Goal: Transaction & Acquisition: Purchase product/service

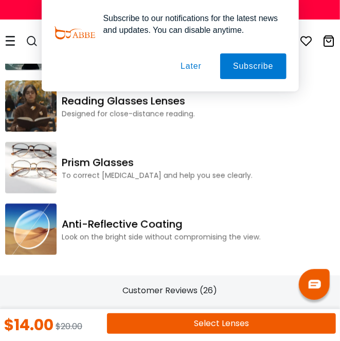
scroll to position [1512, 0]
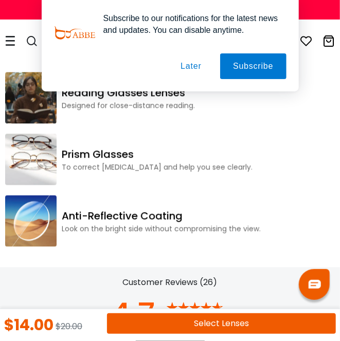
click at [226, 334] on button "Select Lenses" at bounding box center [221, 323] width 229 height 21
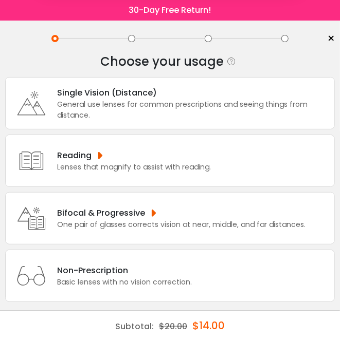
click at [185, 62] on button "Later" at bounding box center [192, 66] width 47 height 26
click at [230, 208] on div "Bifocal & Progressive" at bounding box center [181, 213] width 248 height 13
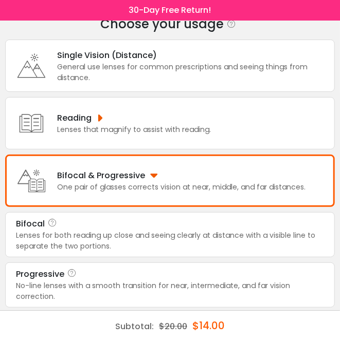
scroll to position [38, 0]
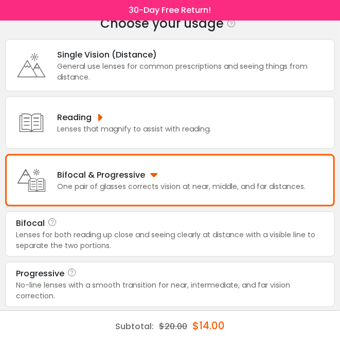
click at [218, 284] on div "No-line lenses with a smooth transition for near, intermediate, and far vision …" at bounding box center [170, 291] width 308 height 22
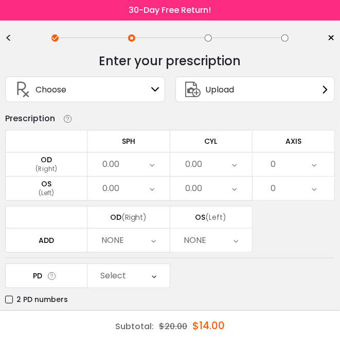
scroll to position [0, 0]
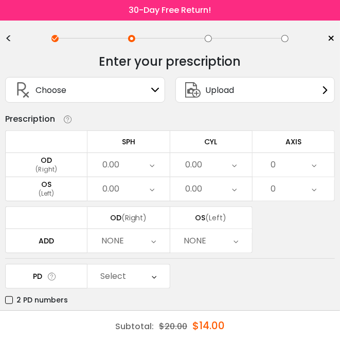
click at [156, 161] on div "0.00" at bounding box center [128, 165] width 82 height 24
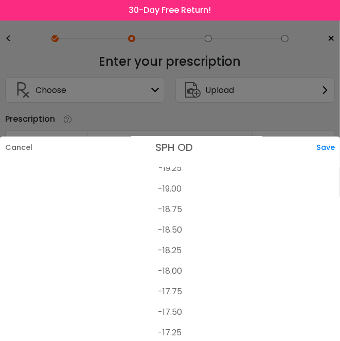
scroll to position [71, 0]
click at [175, 199] on li "-18.75" at bounding box center [170, 209] width 340 height 21
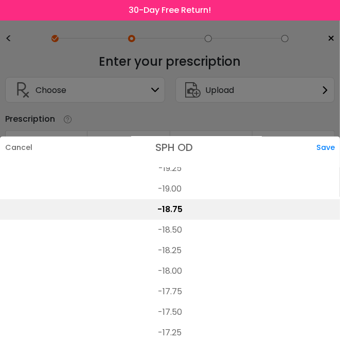
click at [333, 137] on div "Save" at bounding box center [328, 148] width 24 height 22
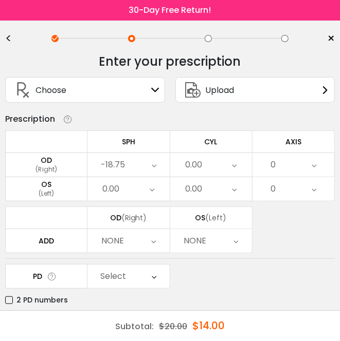
click at [228, 161] on div "0.00" at bounding box center [211, 165] width 82 height 24
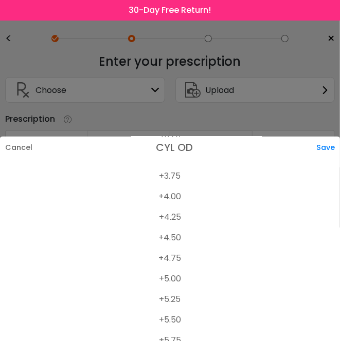
scroll to position [824, 0]
click at [170, 268] on li "+5.00" at bounding box center [170, 278] width 340 height 21
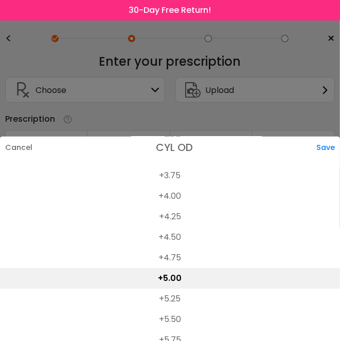
click at [332, 137] on div "Save" at bounding box center [328, 148] width 24 height 22
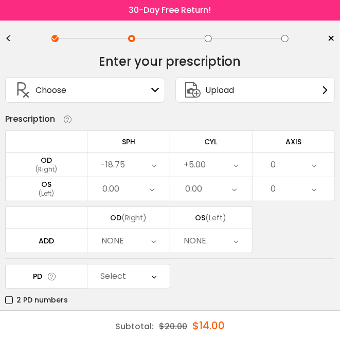
click at [315, 163] on icon at bounding box center [313, 165] width 5 height 24
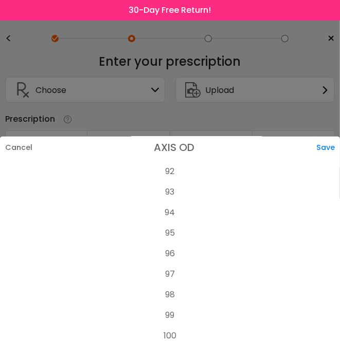
scroll to position [1901, 0]
click at [172, 219] on li "95" at bounding box center [170, 229] width 340 height 21
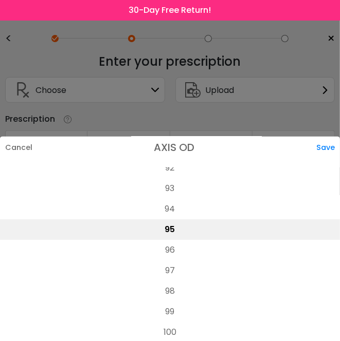
click at [330, 137] on div "Save" at bounding box center [328, 148] width 24 height 22
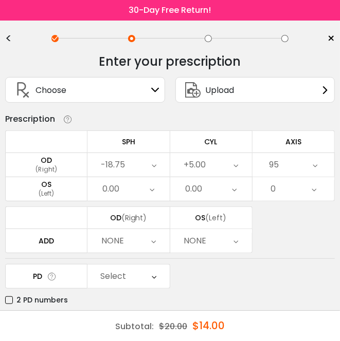
click at [145, 184] on div "0.00" at bounding box center [128, 189] width 82 height 24
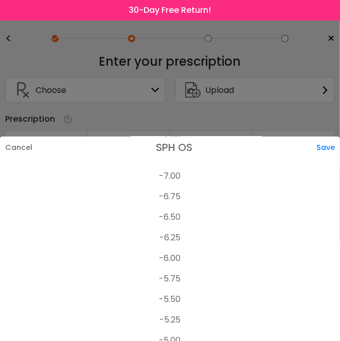
scroll to position [1070, 0]
click at [173, 208] on li "-6.50" at bounding box center [170, 218] width 340 height 21
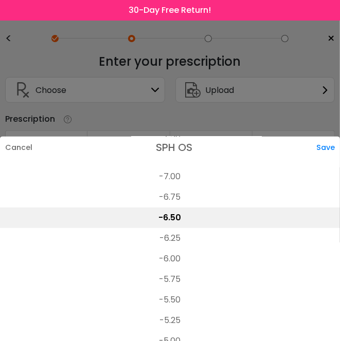
click at [329, 137] on div "Save" at bounding box center [328, 148] width 24 height 22
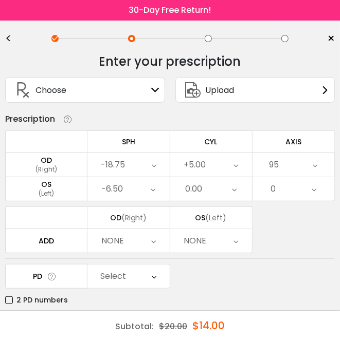
click at [231, 187] on div "0.00" at bounding box center [211, 189] width 82 height 24
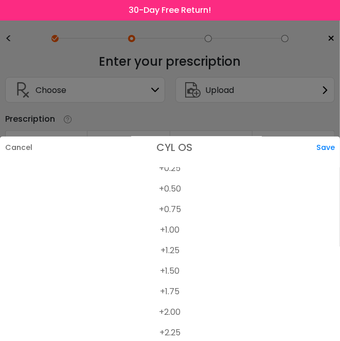
scroll to position [544, 0]
click at [171, 261] on li "+1.50" at bounding box center [170, 271] width 340 height 21
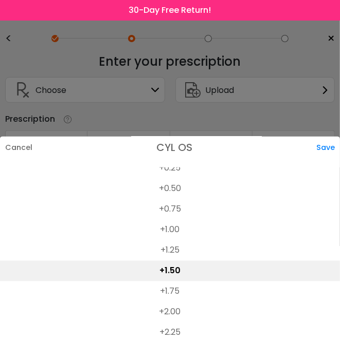
click at [331, 137] on div "Save" at bounding box center [328, 148] width 24 height 22
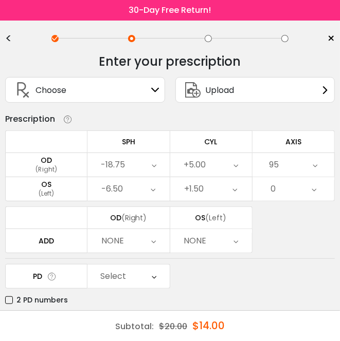
click at [312, 185] on icon at bounding box center [313, 189] width 5 height 24
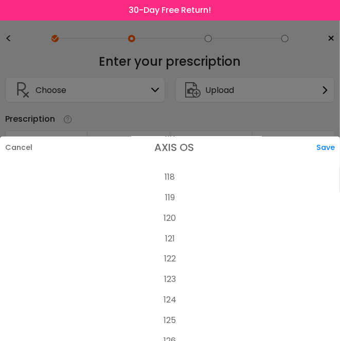
scroll to position [2418, 0]
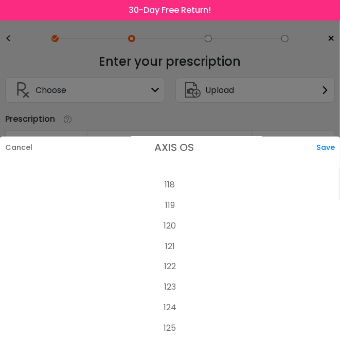
click at [174, 216] on li "120" at bounding box center [170, 226] width 340 height 21
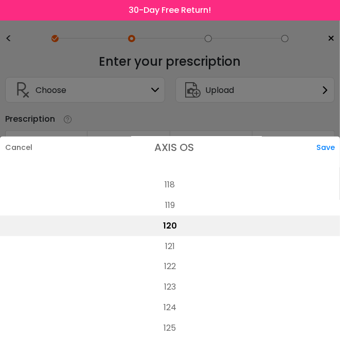
click at [327, 137] on div "Save" at bounding box center [328, 148] width 24 height 22
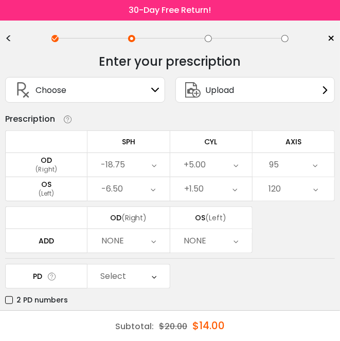
click at [146, 235] on div "NONE" at bounding box center [128, 241] width 82 height 24
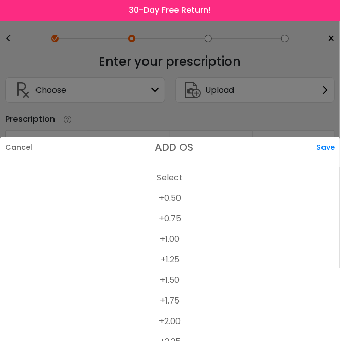
click at [174, 332] on li "+2.25" at bounding box center [170, 342] width 340 height 21
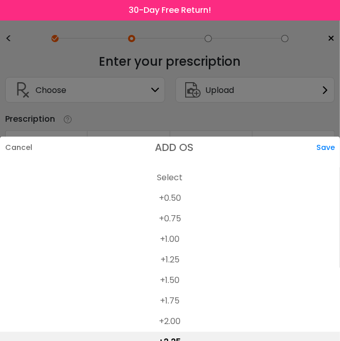
click at [328, 137] on div "Save" at bounding box center [328, 148] width 24 height 22
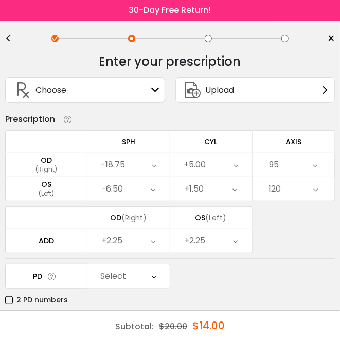
click at [152, 271] on icon at bounding box center [154, 277] width 5 height 24
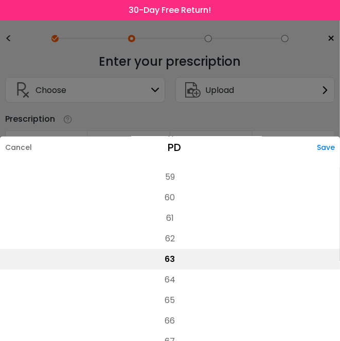
click at [319, 100] on div at bounding box center [170, 170] width 340 height 341
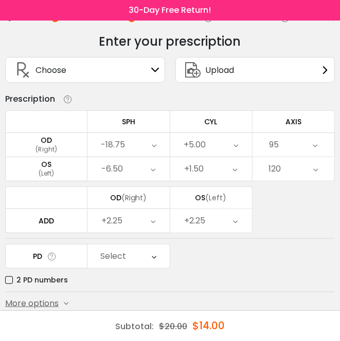
scroll to position [22, 0]
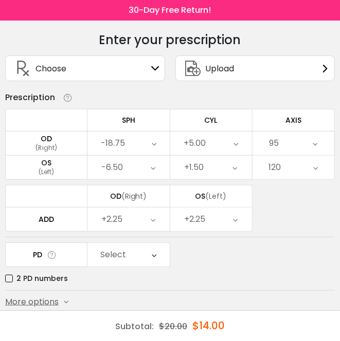
click at [51, 254] on icon at bounding box center [52, 255] width 10 height 11
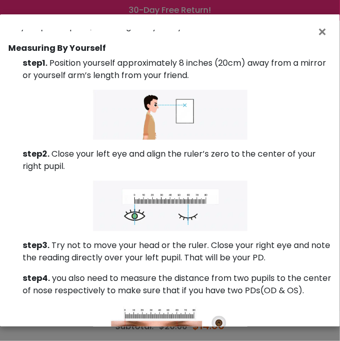
scroll to position [0, 0]
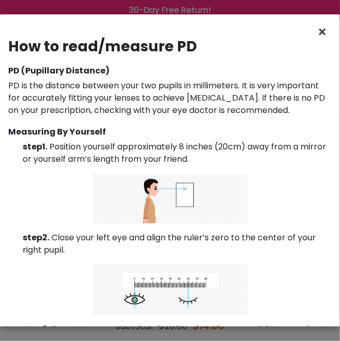
click at [329, 28] on span "×" at bounding box center [324, 32] width 15 height 22
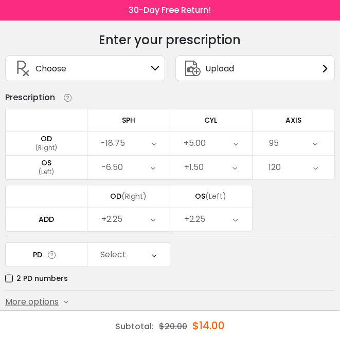
click at [194, 321] on button "Submit & Continue" at bounding box center [169, 324] width 329 height 22
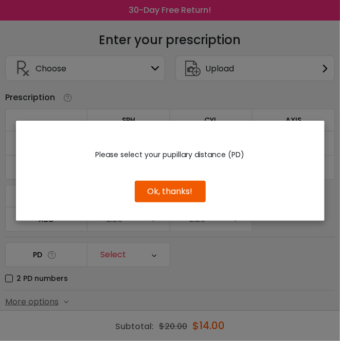
click at [185, 202] on button "Ok, thanks!" at bounding box center [170, 192] width 71 height 22
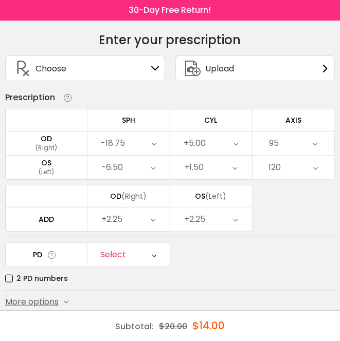
click at [154, 254] on icon at bounding box center [154, 255] width 5 height 24
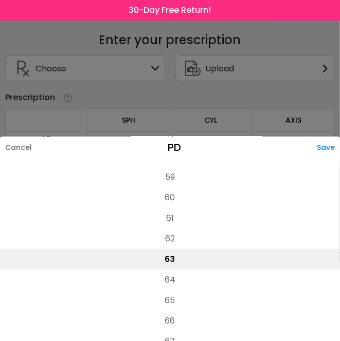
click at [171, 311] on li "65" at bounding box center [170, 300] width 340 height 21
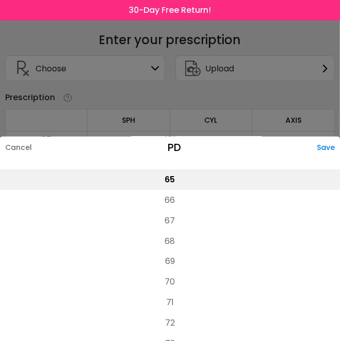
scroll to position [393, 0]
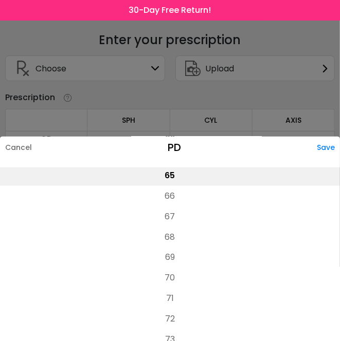
click at [174, 289] on li "70" at bounding box center [170, 278] width 340 height 21
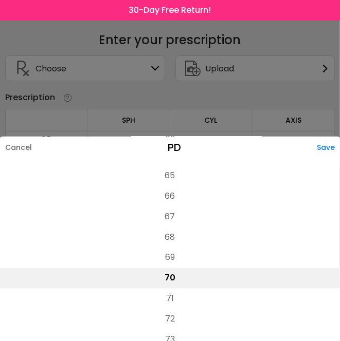
click at [327, 158] on div "Save" at bounding box center [328, 148] width 23 height 22
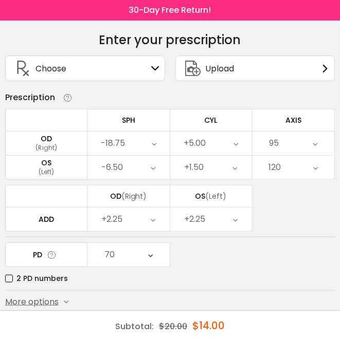
click at [210, 324] on button "Submit & Continue" at bounding box center [169, 324] width 329 height 22
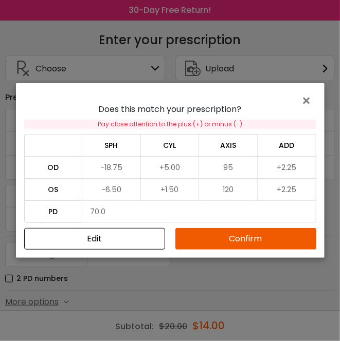
click at [261, 249] on button "Confirm" at bounding box center [245, 239] width 141 height 22
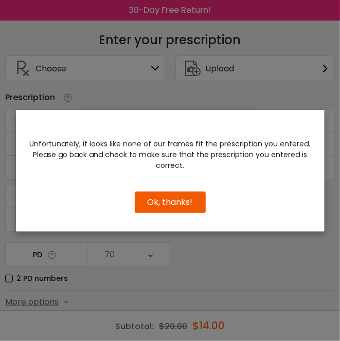
click at [179, 213] on button "Ok, thanks!" at bounding box center [170, 203] width 71 height 22
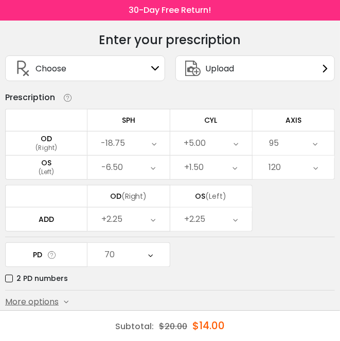
click at [150, 256] on icon at bounding box center [150, 255] width 5 height 24
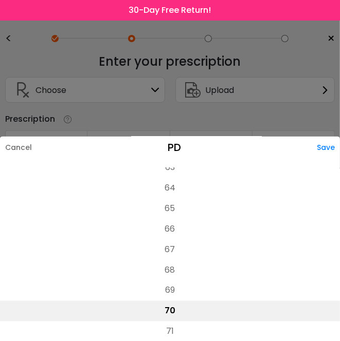
scroll to position [357, 0]
click at [177, 201] on li "65" at bounding box center [170, 211] width 340 height 21
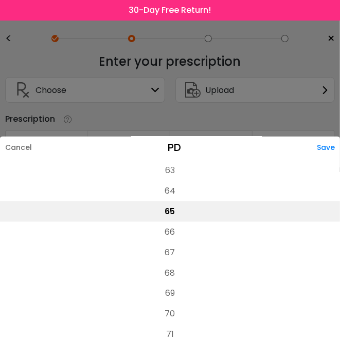
click at [336, 137] on div "Save" at bounding box center [328, 148] width 23 height 22
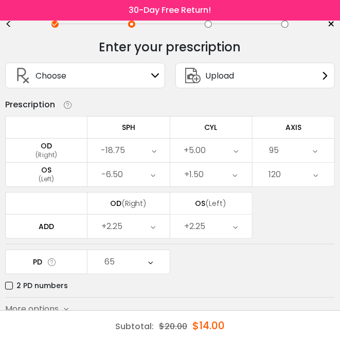
scroll to position [22, 0]
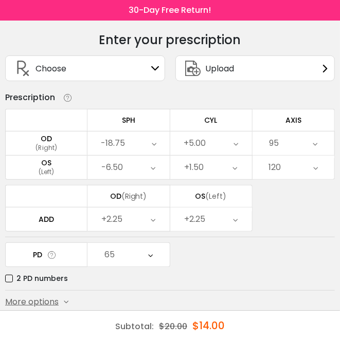
click at [205, 329] on button "Submit & Continue" at bounding box center [169, 324] width 329 height 22
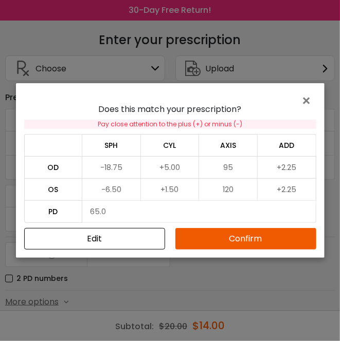
click at [251, 250] on button "Confirm" at bounding box center [245, 239] width 141 height 22
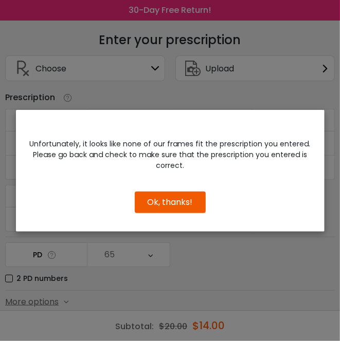
click at [215, 269] on div "Unfortunately, it looks like none of our frames fit the prescription you entere…" at bounding box center [170, 170] width 340 height 341
click at [336, 103] on div "Unfortunately, it looks like none of our frames fit the prescription you entere…" at bounding box center [170, 170] width 340 height 341
click at [179, 212] on button "Ok, thanks!" at bounding box center [170, 203] width 71 height 22
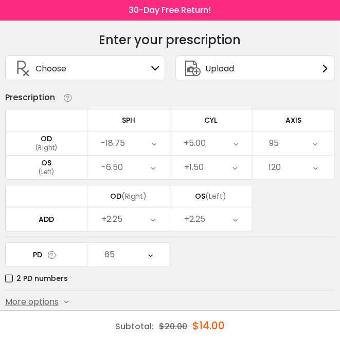
click at [150, 253] on icon at bounding box center [150, 255] width 5 height 24
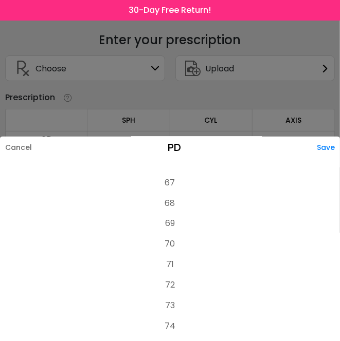
scroll to position [505, 0]
click at [330, 158] on div "Save" at bounding box center [328, 148] width 23 height 22
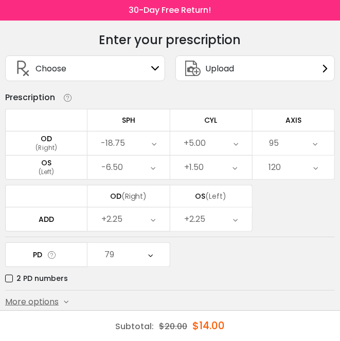
click at [184, 322] on button "Submit & Continue" at bounding box center [169, 324] width 329 height 22
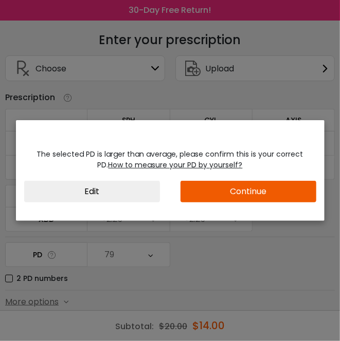
click at [252, 202] on button "Continue" at bounding box center [248, 192] width 136 height 22
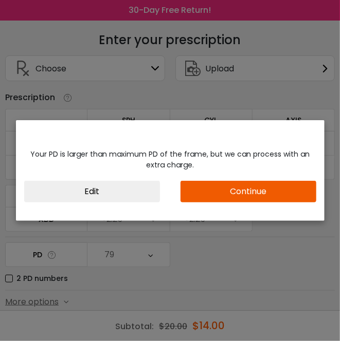
click at [124, 202] on button "Edit" at bounding box center [92, 192] width 136 height 22
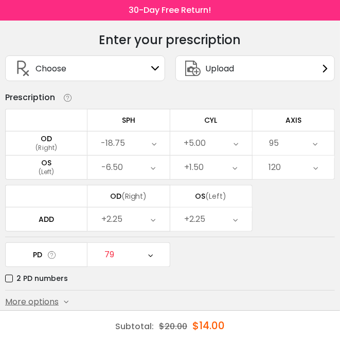
click at [154, 250] on div "79" at bounding box center [128, 255] width 82 height 24
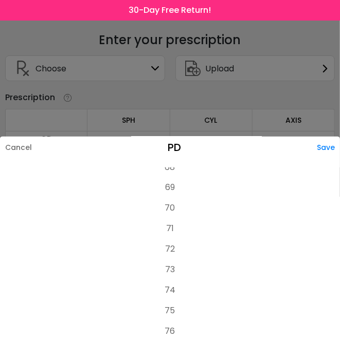
scroll to position [463, 0]
click at [169, 280] on li "73" at bounding box center [170, 269] width 340 height 21
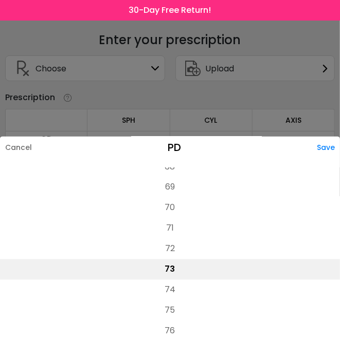
click at [332, 158] on div "Save" at bounding box center [328, 148] width 23 height 22
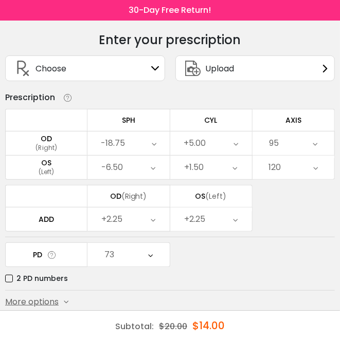
click at [207, 330] on button "Submit & Continue" at bounding box center [169, 324] width 329 height 22
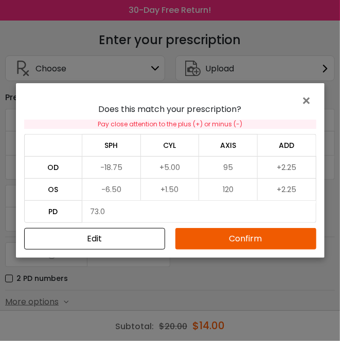
click at [240, 250] on button "Confirm" at bounding box center [245, 239] width 141 height 22
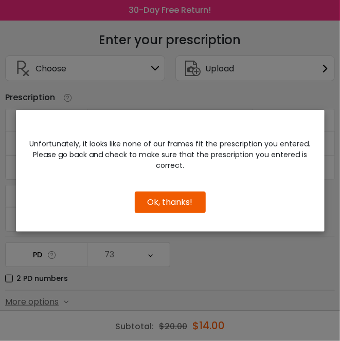
click at [181, 213] on button "Ok, thanks!" at bounding box center [170, 203] width 71 height 22
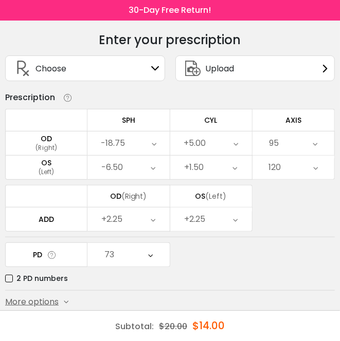
click at [147, 256] on div "73" at bounding box center [128, 255] width 82 height 24
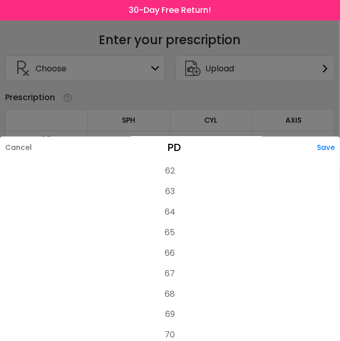
scroll to position [332, 0]
click at [174, 226] on li "64" at bounding box center [170, 215] width 340 height 21
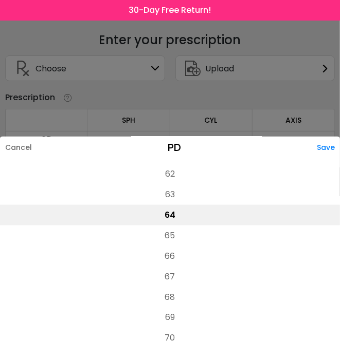
click at [330, 158] on div "Save" at bounding box center [328, 148] width 23 height 22
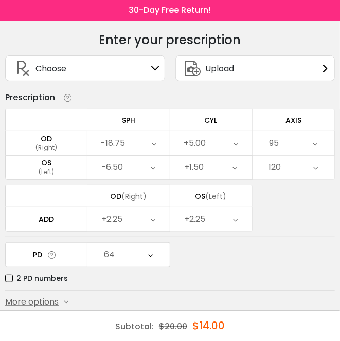
click at [203, 321] on button "Submit & Continue" at bounding box center [169, 324] width 329 height 22
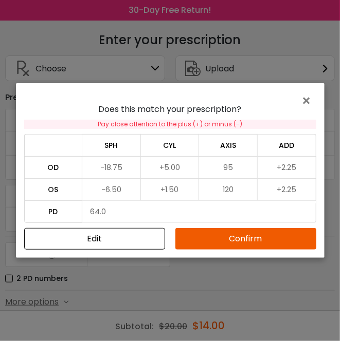
click at [235, 250] on button "Confirm" at bounding box center [245, 239] width 141 height 22
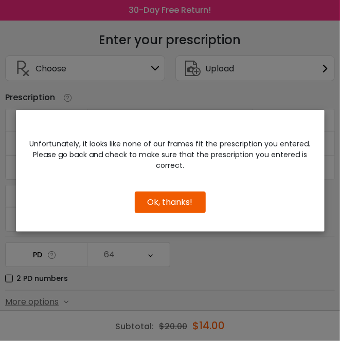
click at [190, 213] on button "Ok, thanks!" at bounding box center [170, 203] width 71 height 22
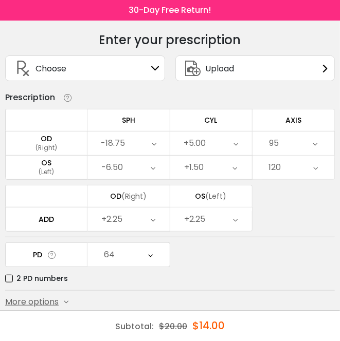
scroll to position [24, 0]
